Goal: Check status: Check status

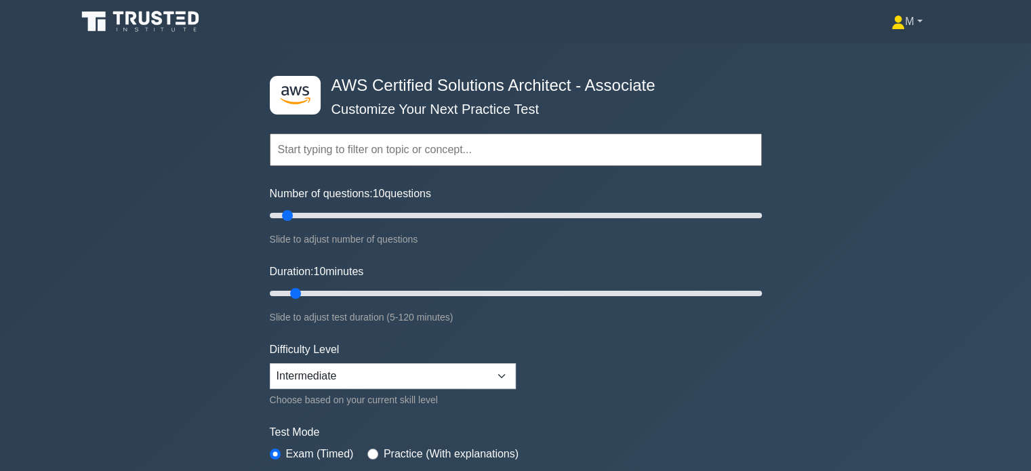
click at [904, 13] on link "M" at bounding box center [907, 21] width 96 height 27
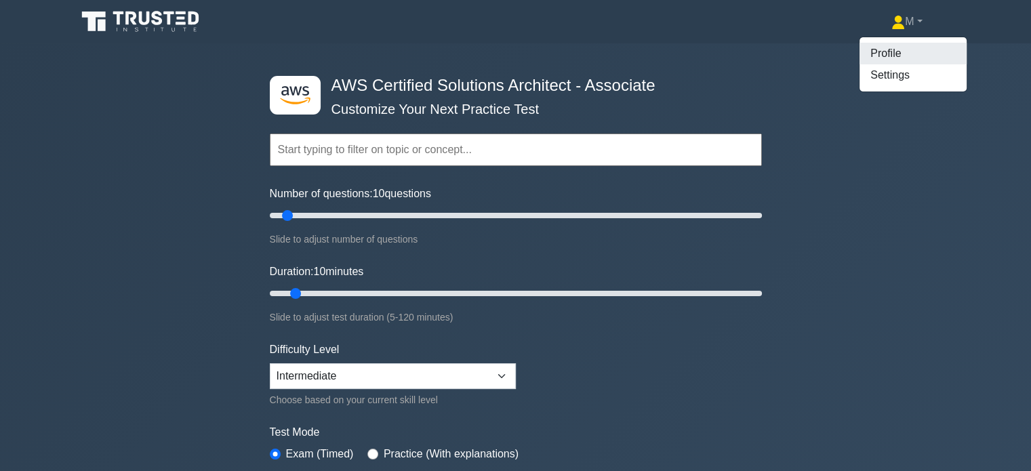
click at [876, 49] on link "Profile" at bounding box center [912, 54] width 107 height 22
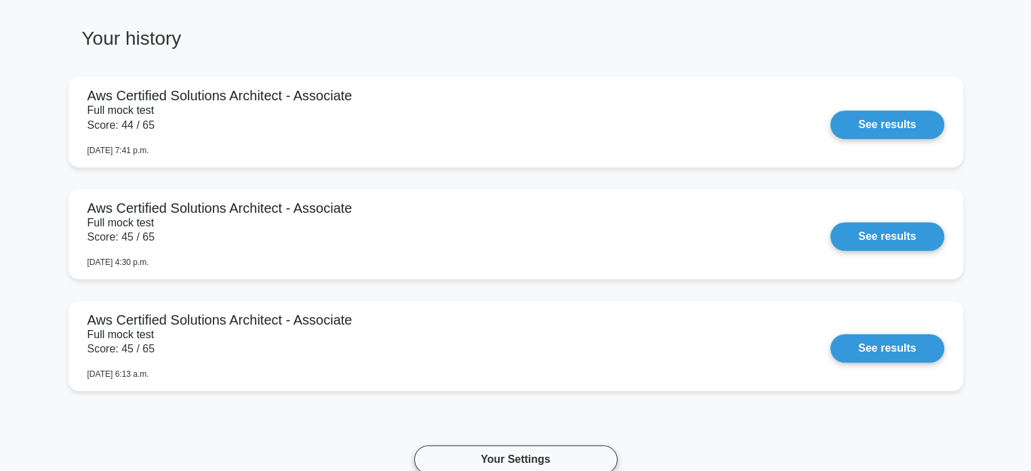
scroll to position [750, 0]
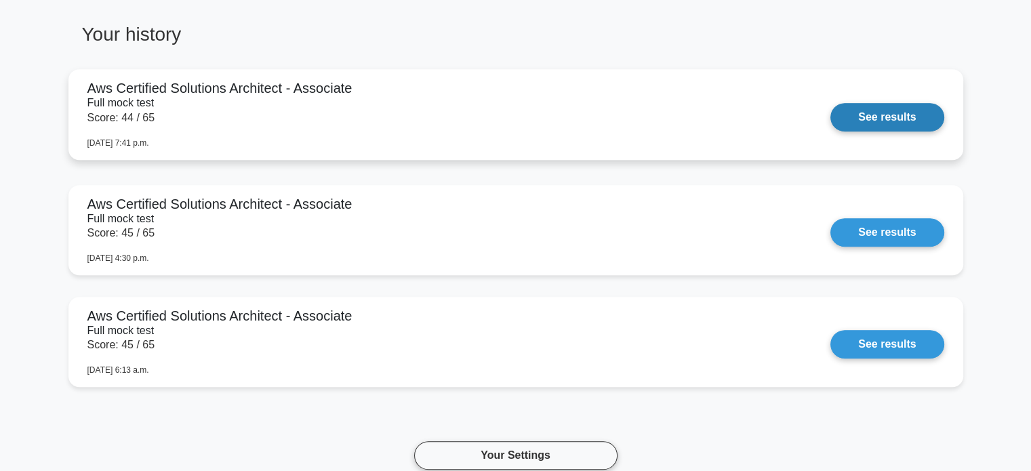
click at [881, 114] on link "See results" at bounding box center [886, 117] width 113 height 28
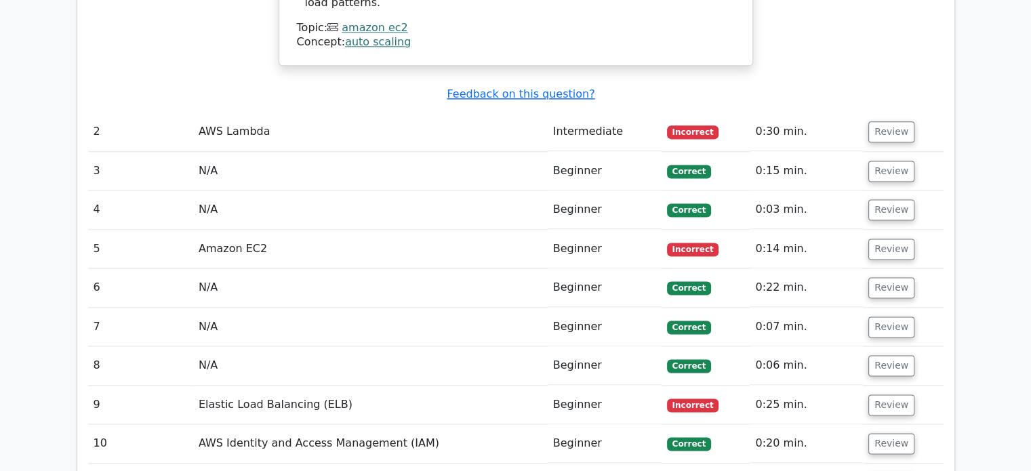
scroll to position [1802, 0]
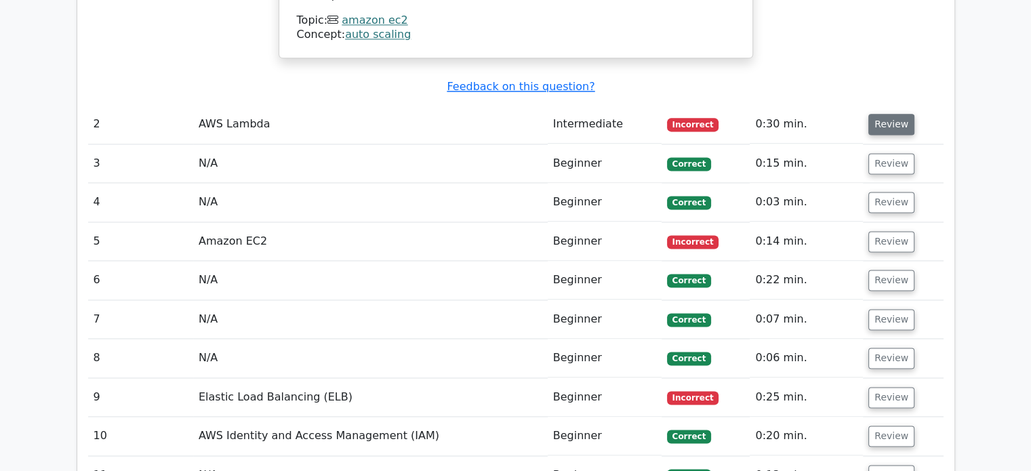
click at [885, 116] on button "Review" at bounding box center [891, 124] width 46 height 21
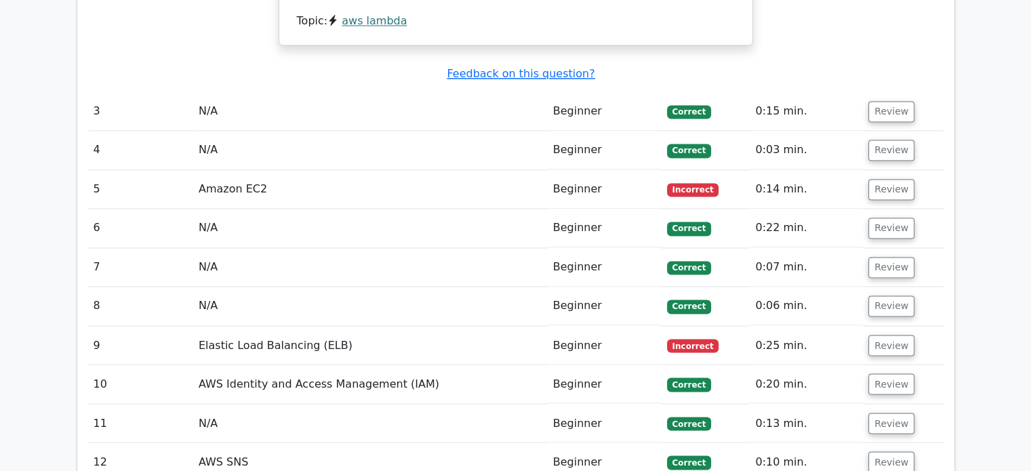
scroll to position [2266, 0]
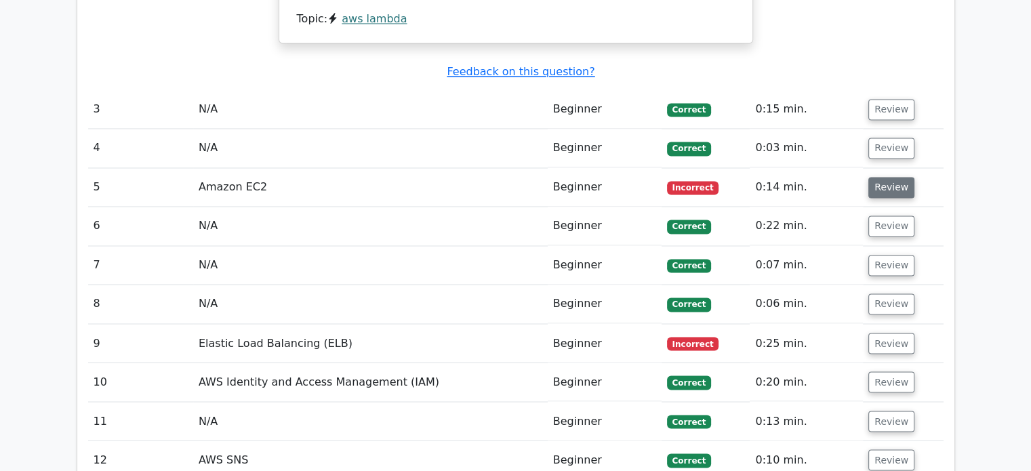
click at [878, 177] on button "Review" at bounding box center [891, 187] width 46 height 21
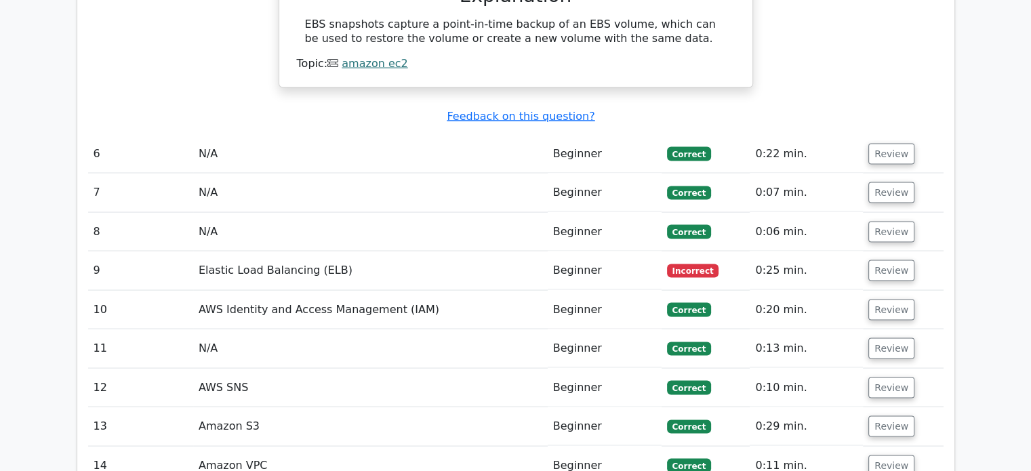
scroll to position [2738, 0]
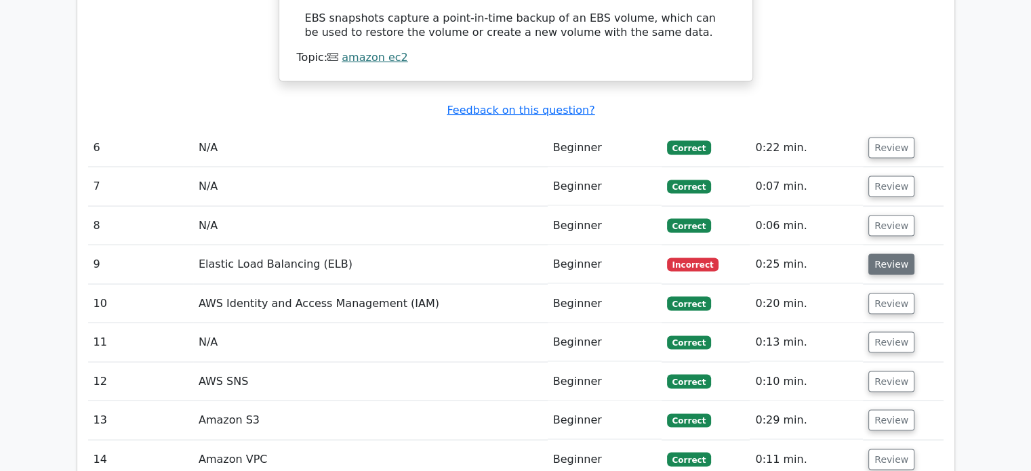
click at [869, 254] on button "Review" at bounding box center [891, 264] width 46 height 21
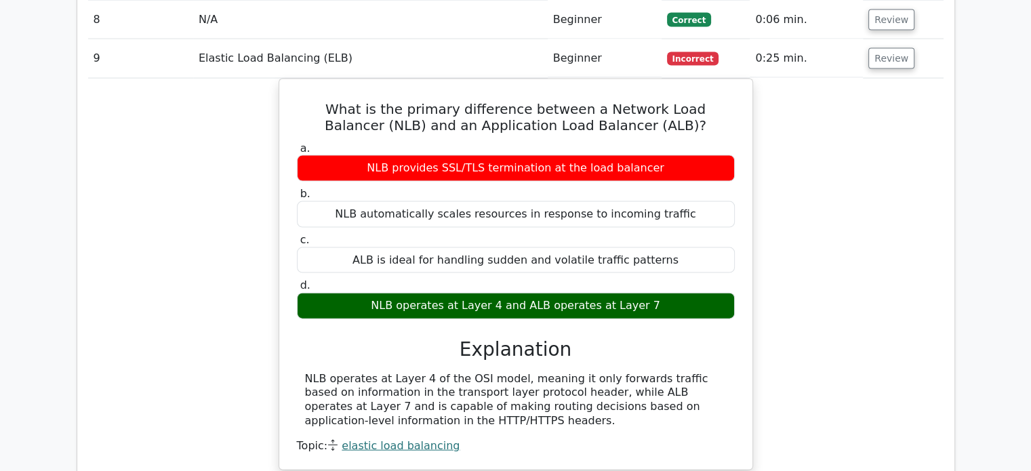
scroll to position [2952, 0]
